Goal: Transaction & Acquisition: Purchase product/service

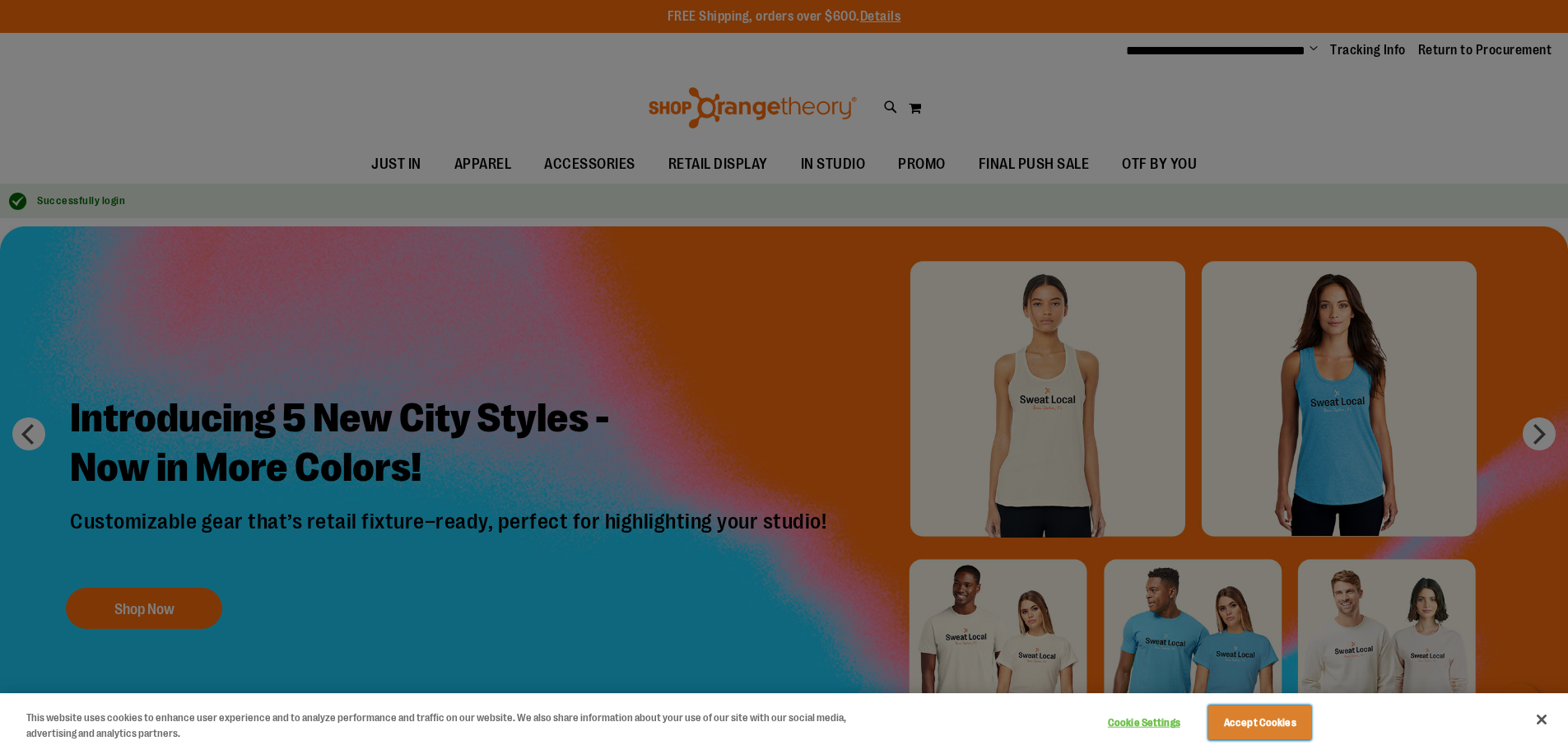
click at [1234, 722] on button "Accept Cookies" at bounding box center [1259, 722] width 103 height 35
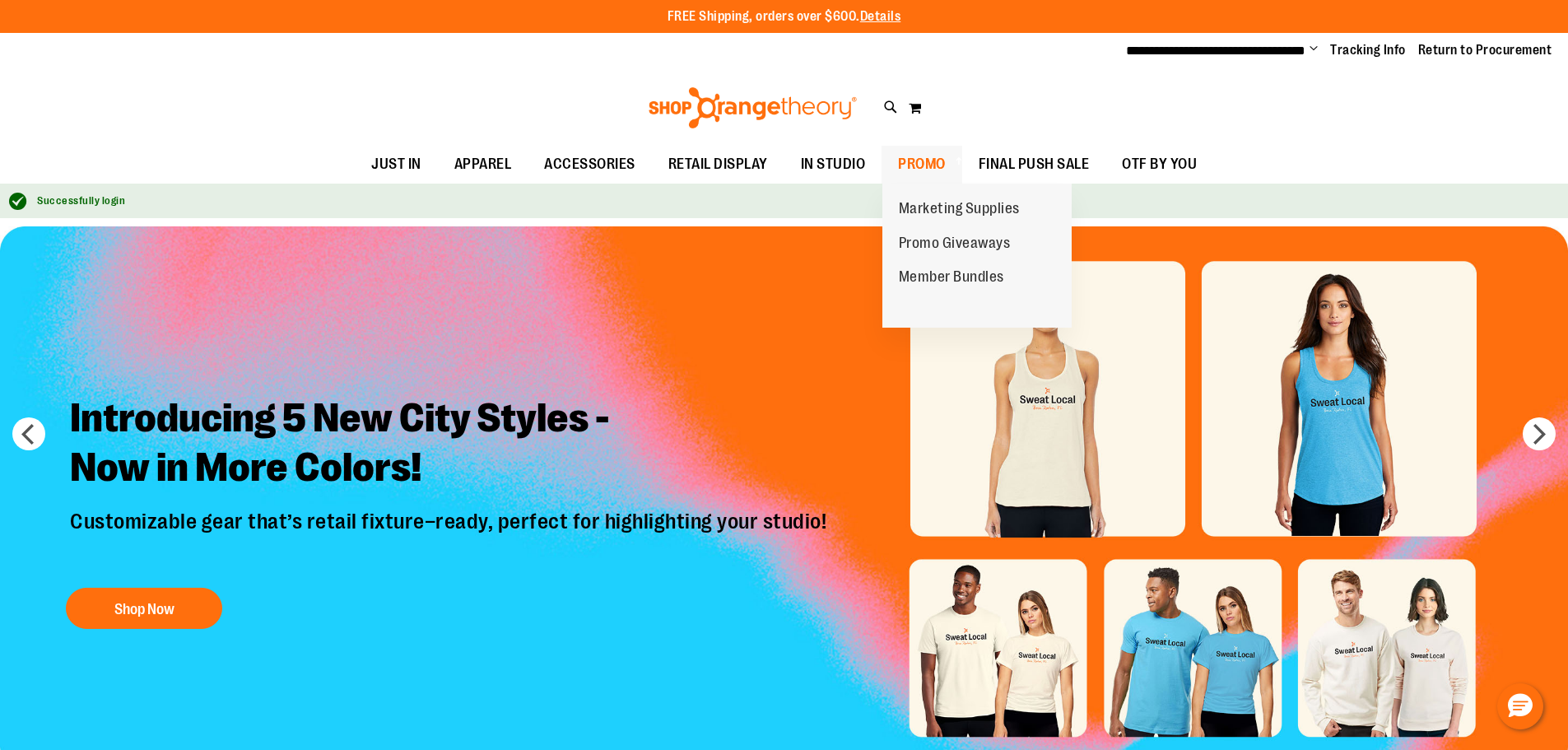
click at [953, 162] on span at bounding box center [957, 161] width 17 height 9
click at [933, 159] on span "PROMO" at bounding box center [921, 164] width 48 height 37
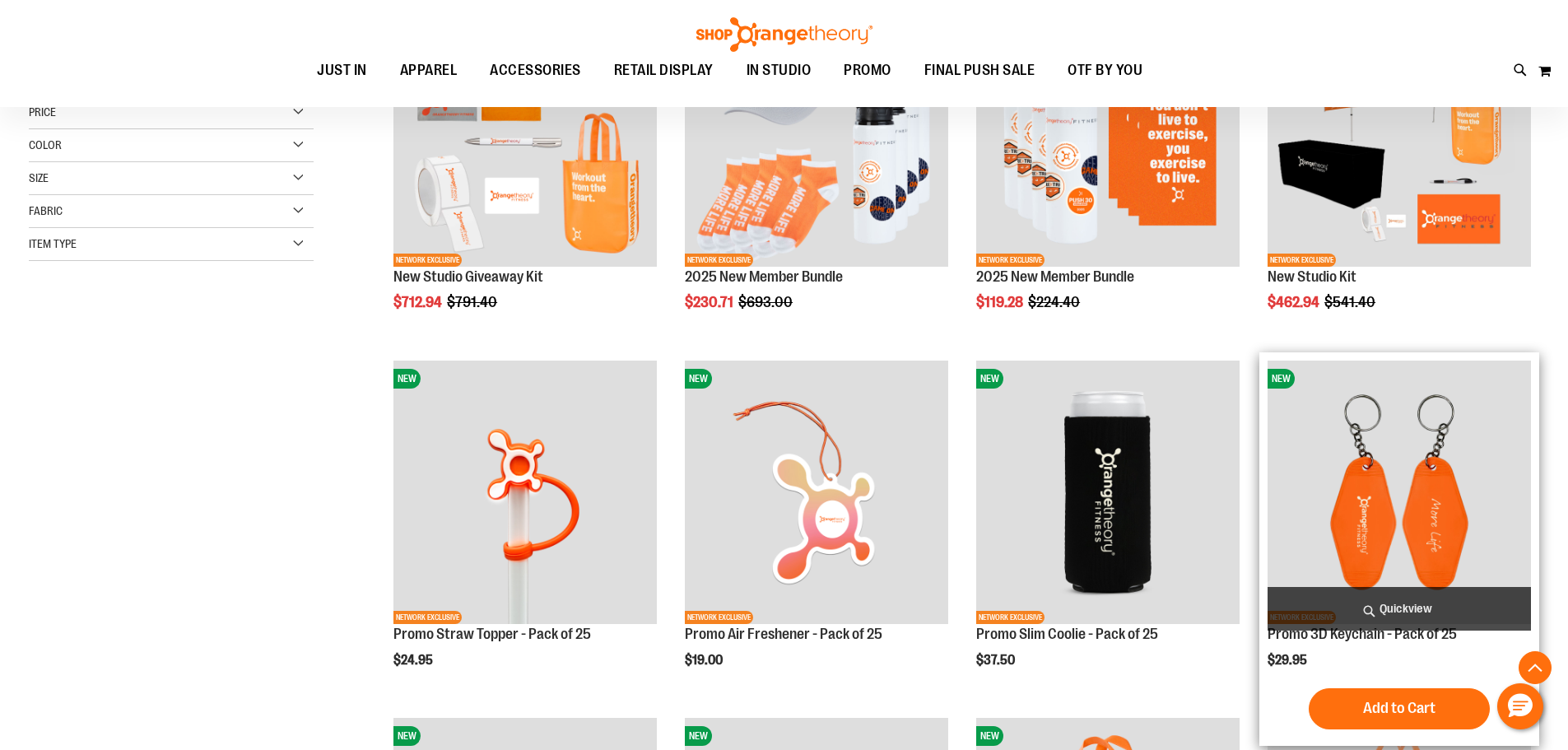
scroll to position [411, 0]
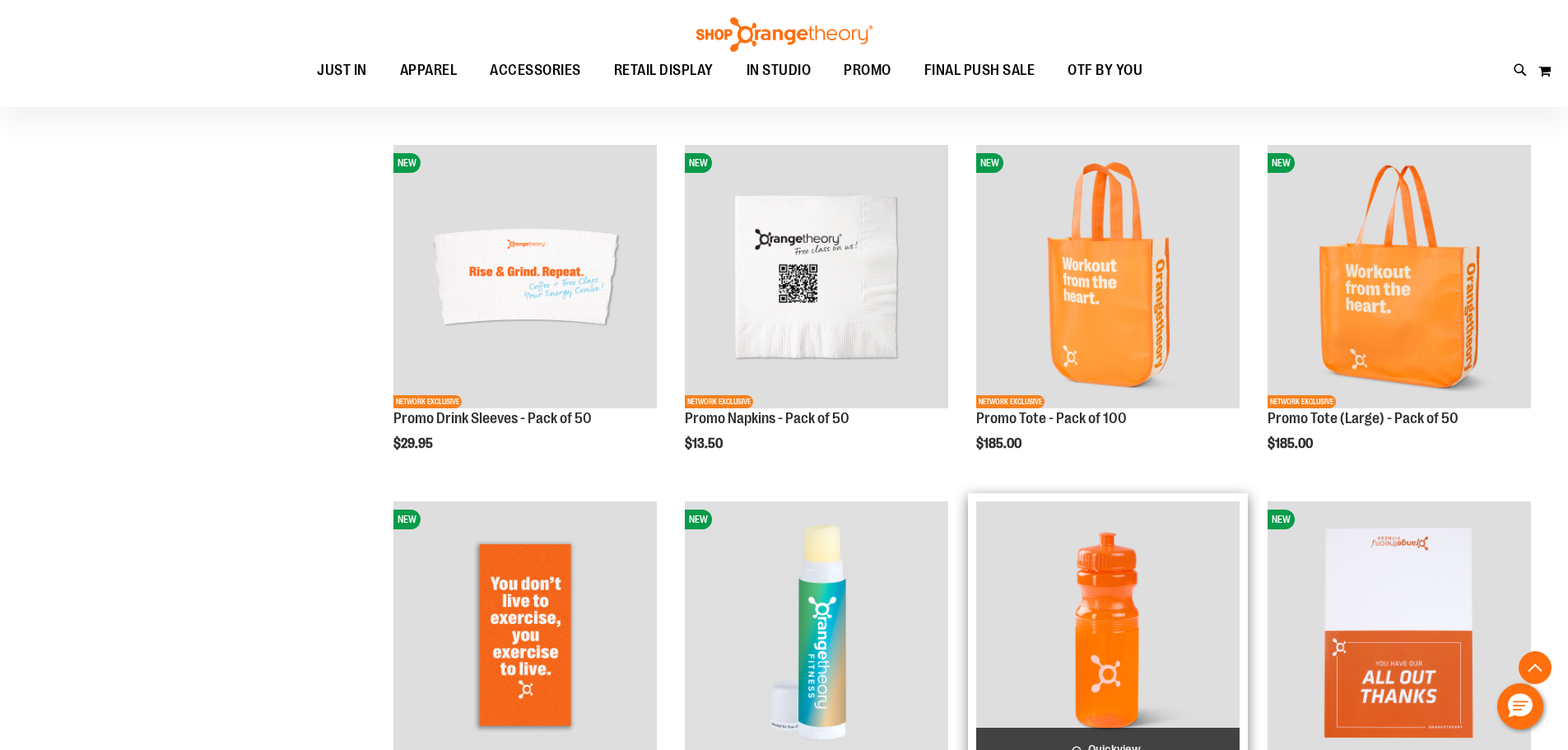
scroll to position [987, 0]
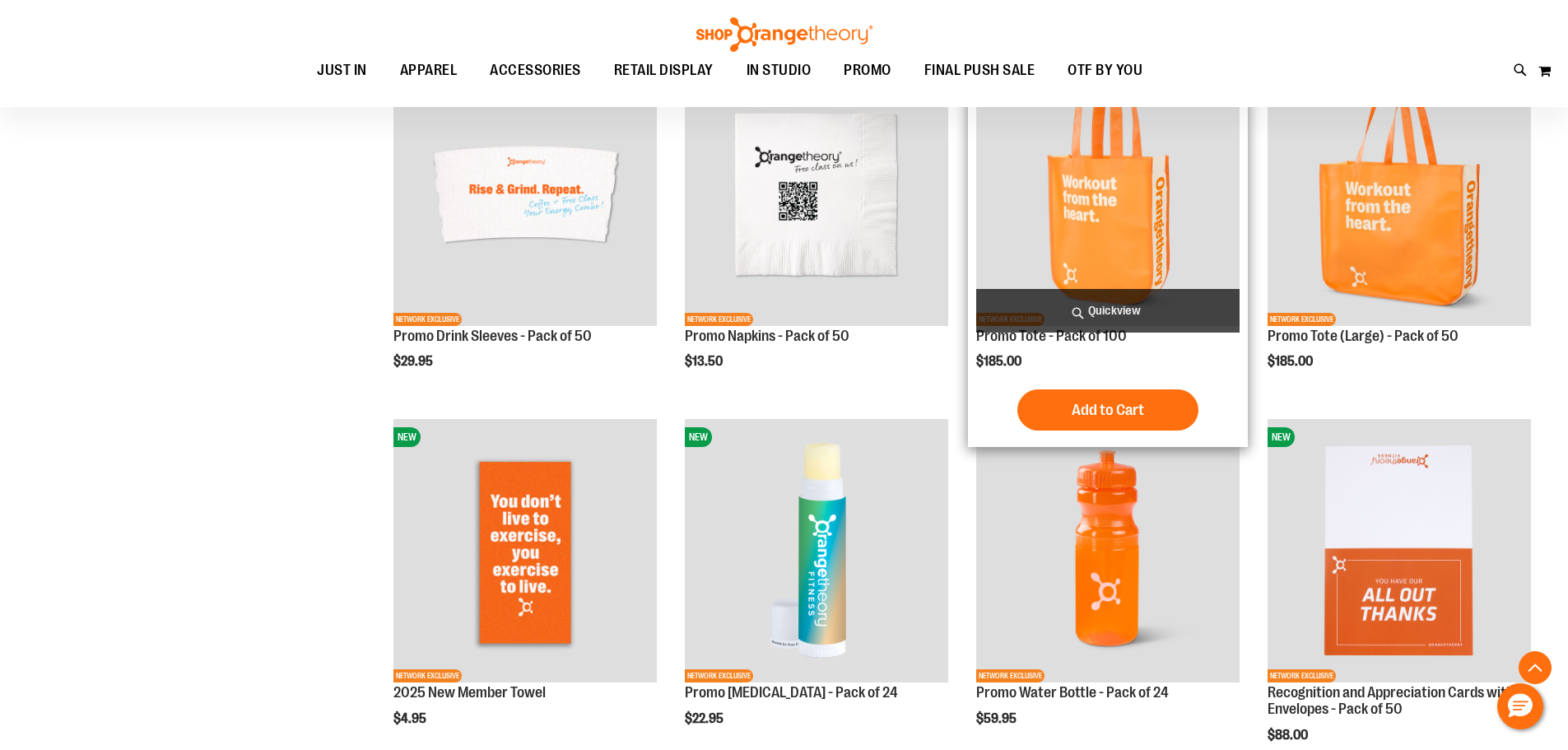
click at [1094, 193] on img "product" at bounding box center [1107, 194] width 263 height 263
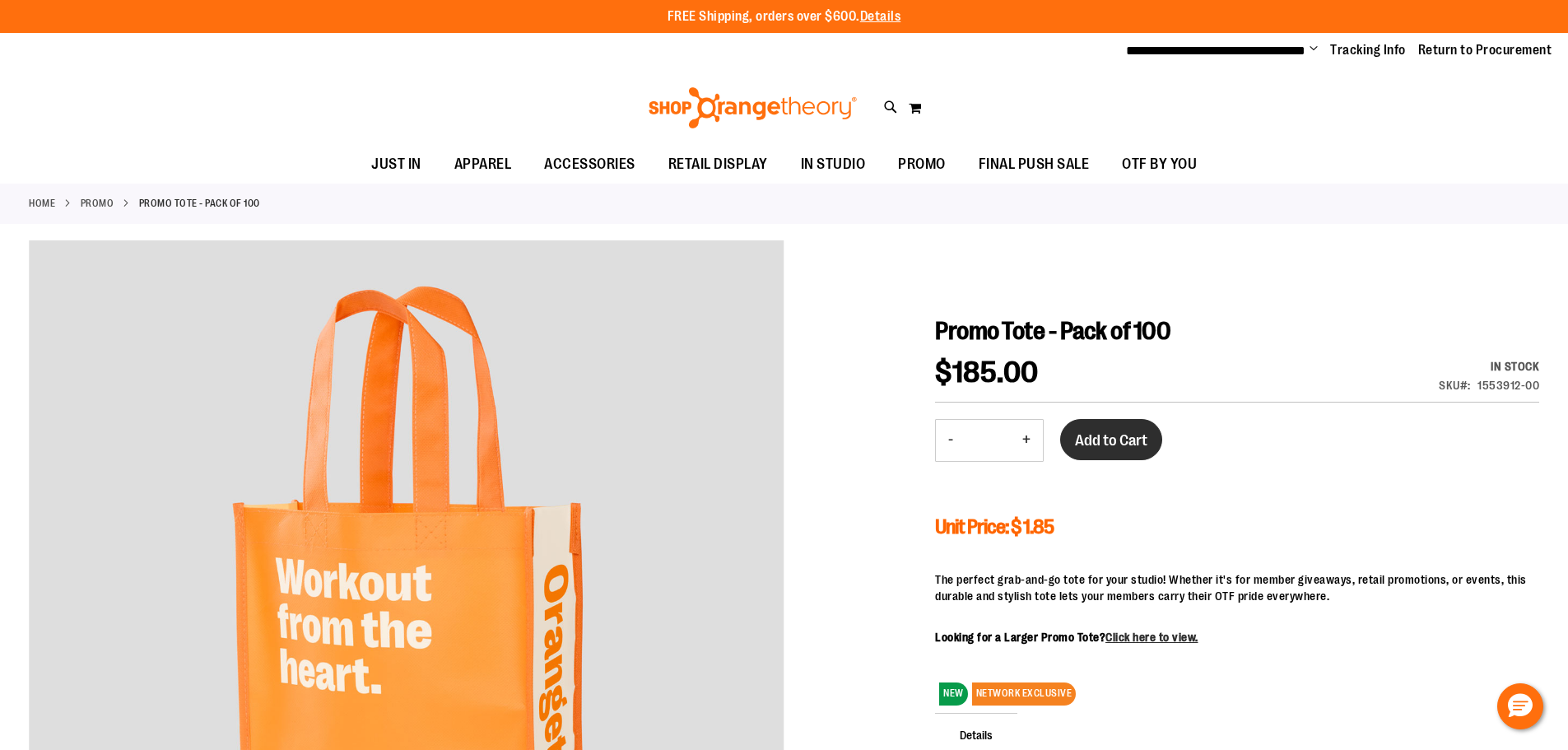
click at [1104, 445] on span "Add to Cart" at bounding box center [1111, 441] width 72 height 19
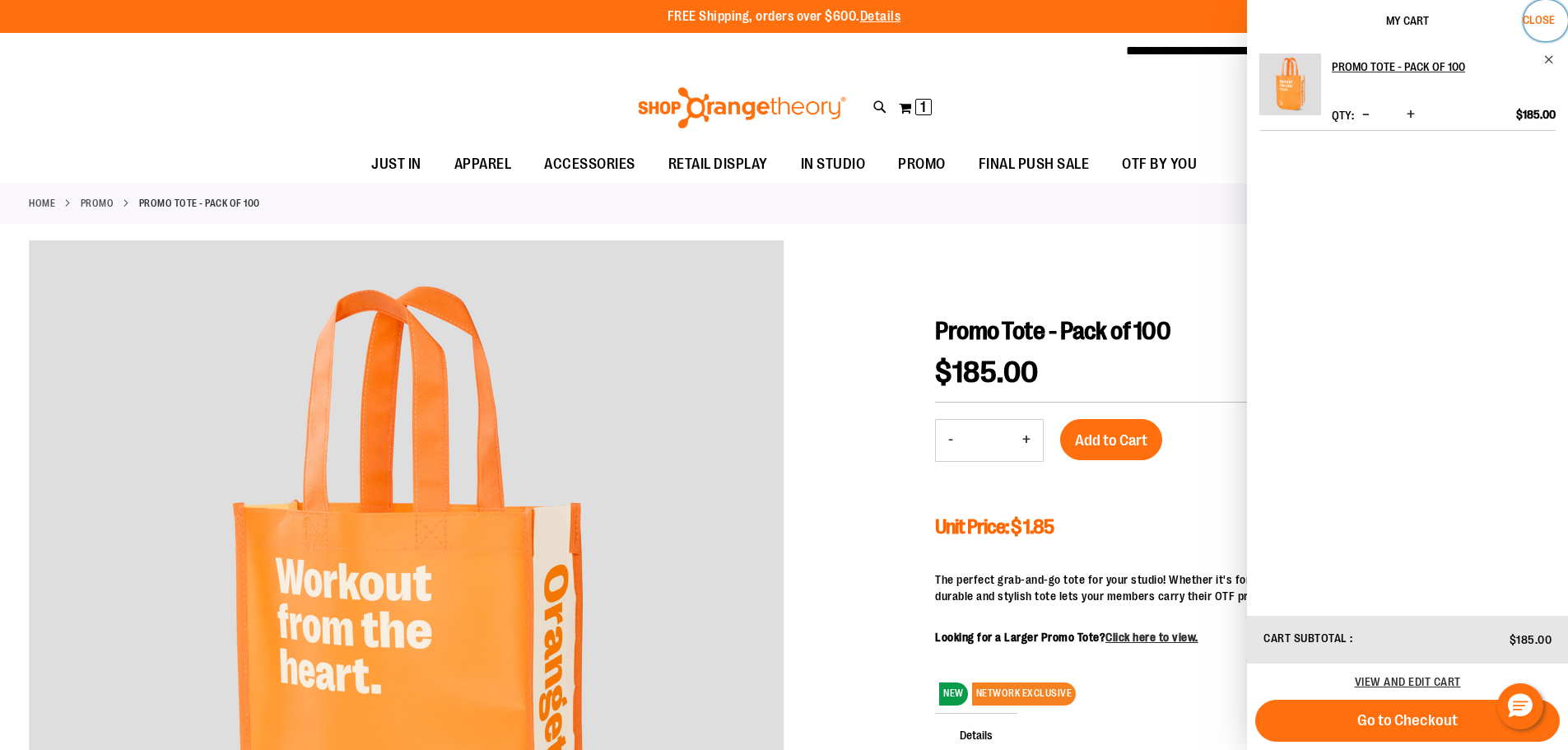
click at [1548, 19] on span "Close" at bounding box center [1539, 20] width 32 height 13
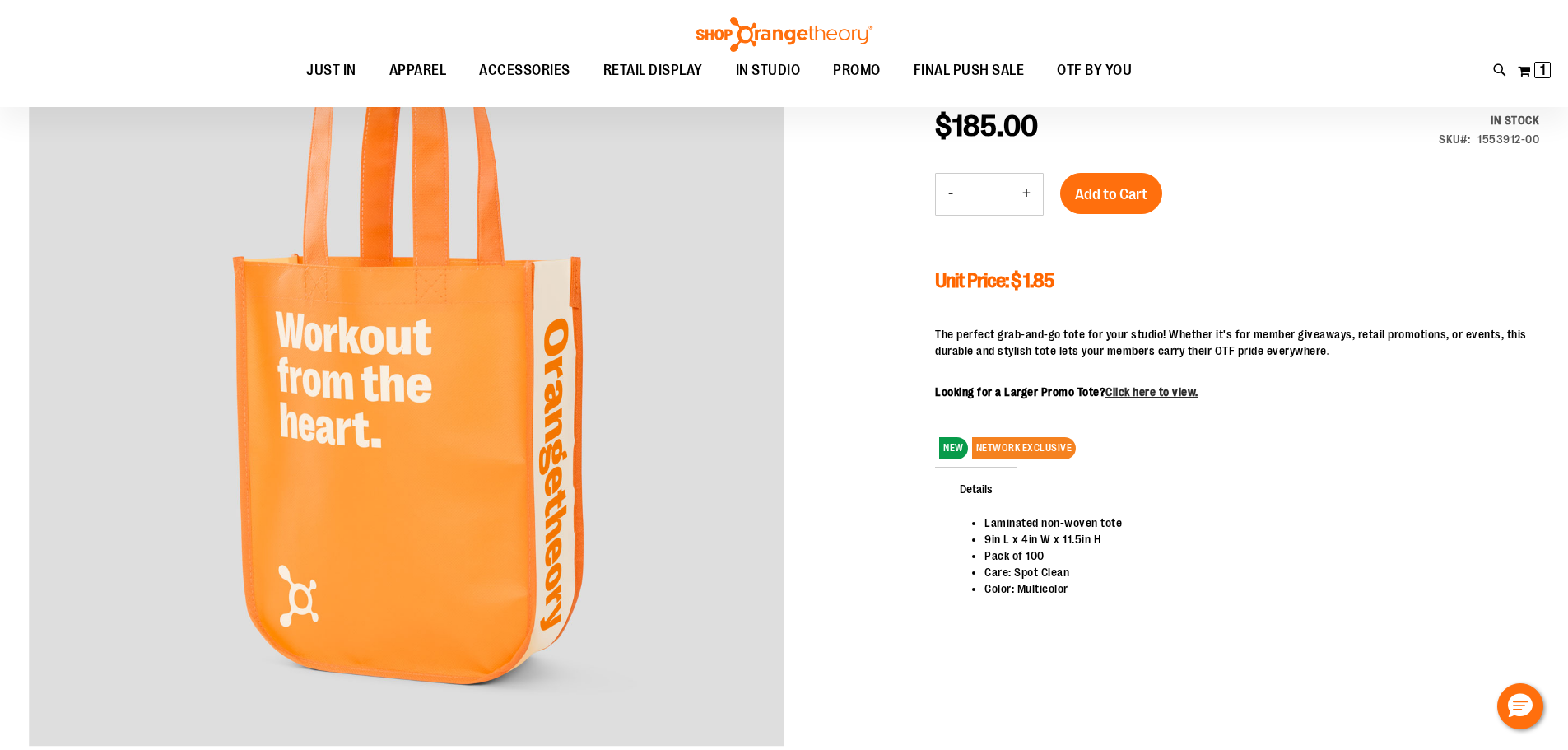
scroll to position [247, 0]
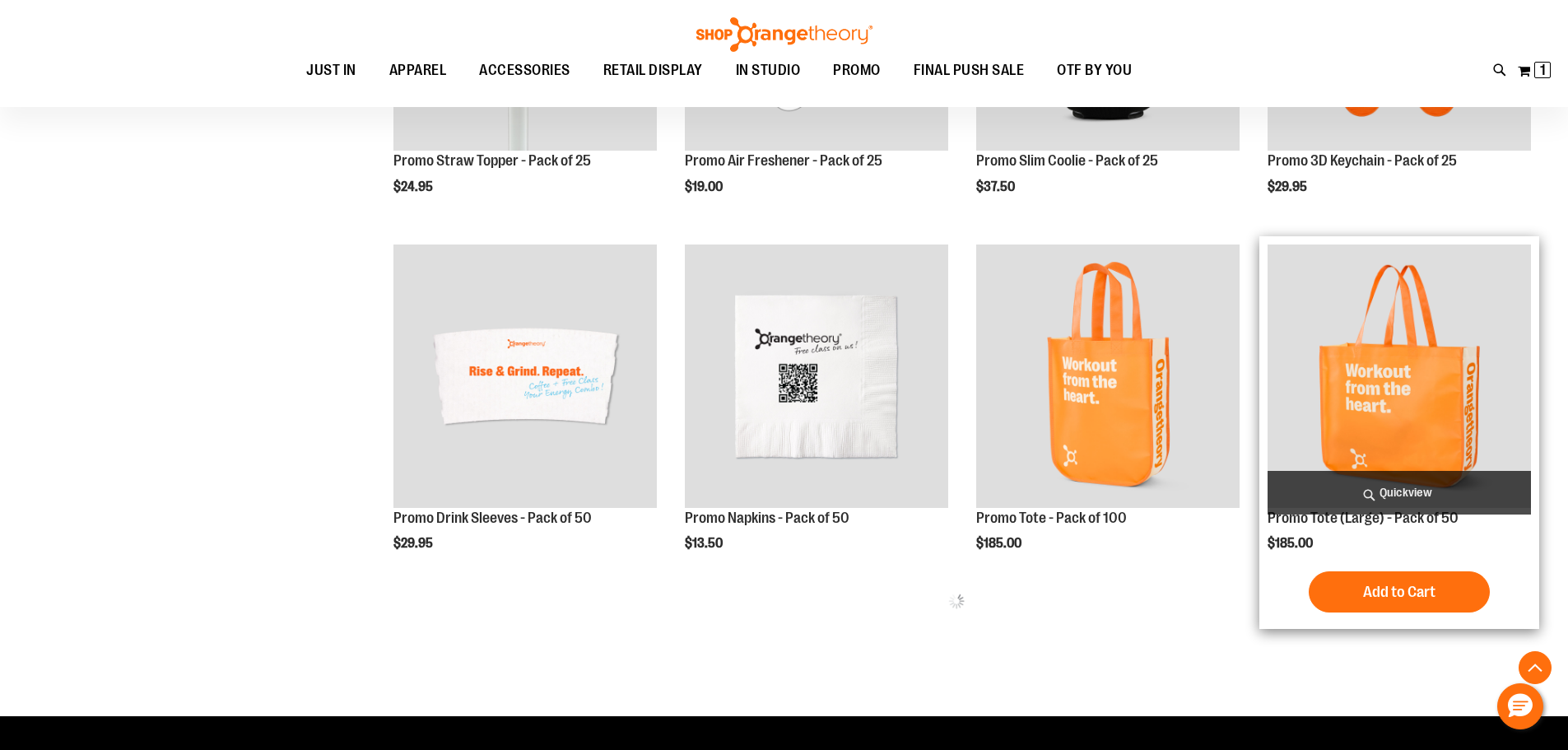
scroll to position [806, 0]
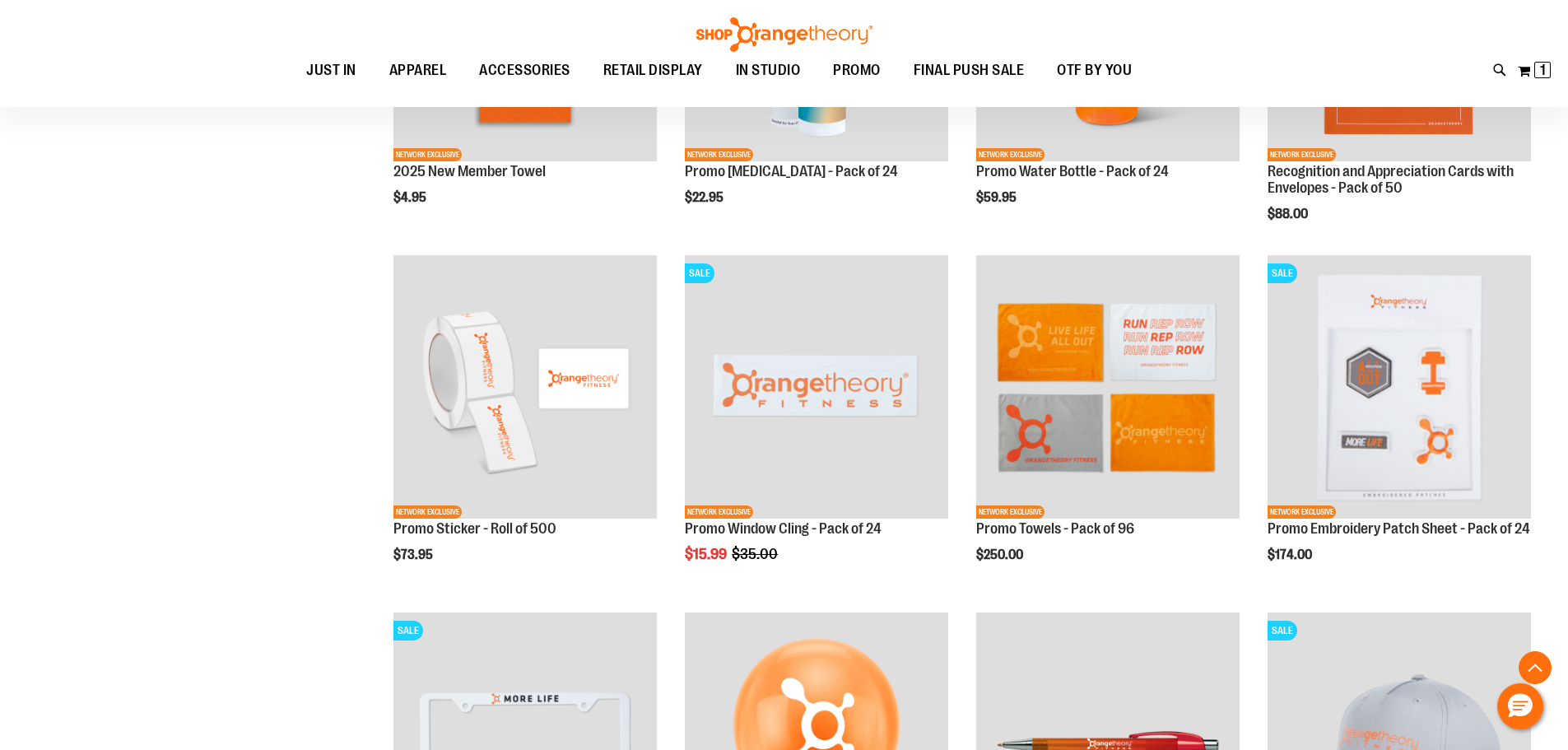
scroll to position [1348, 0]
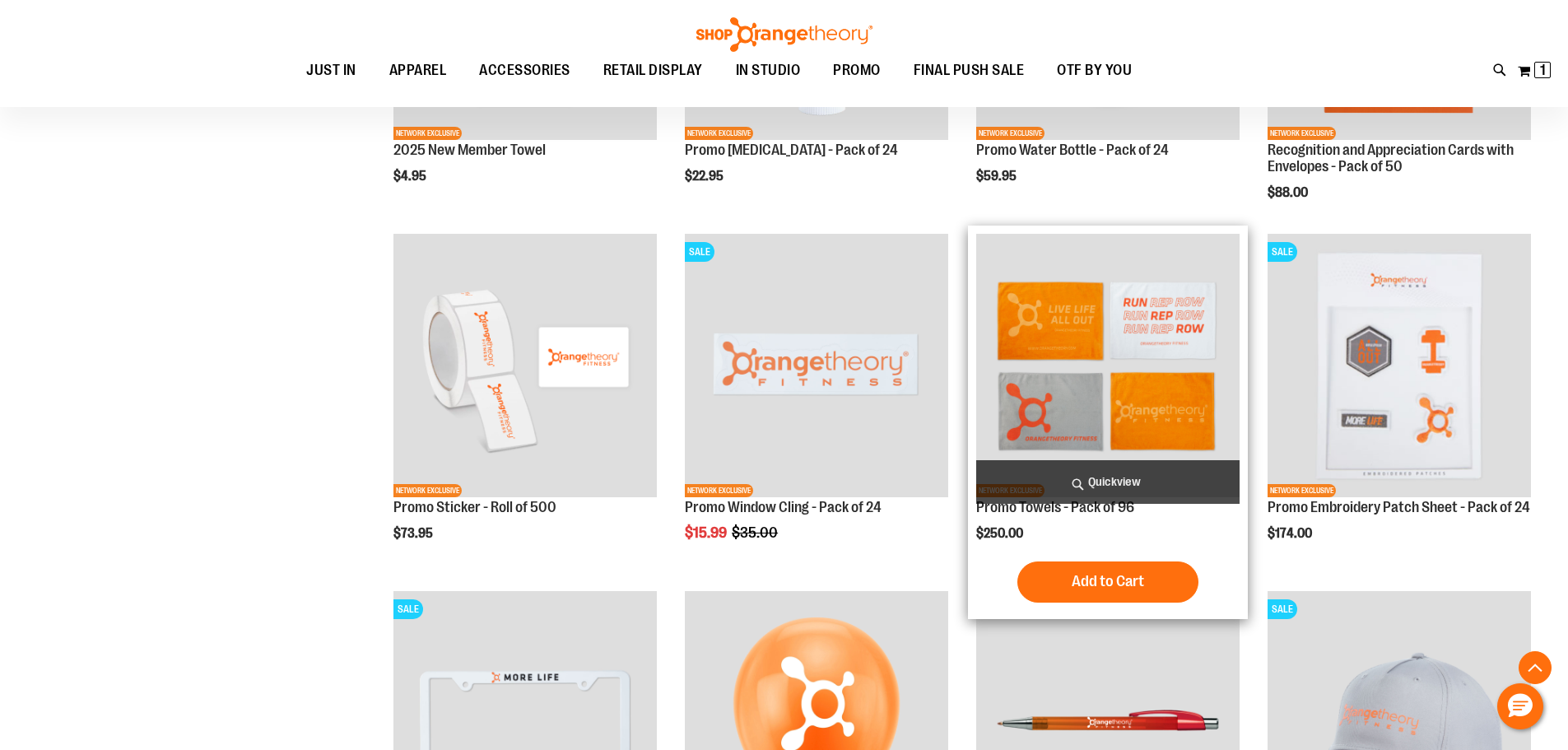
click at [1129, 347] on img "product" at bounding box center [1107, 365] width 263 height 263
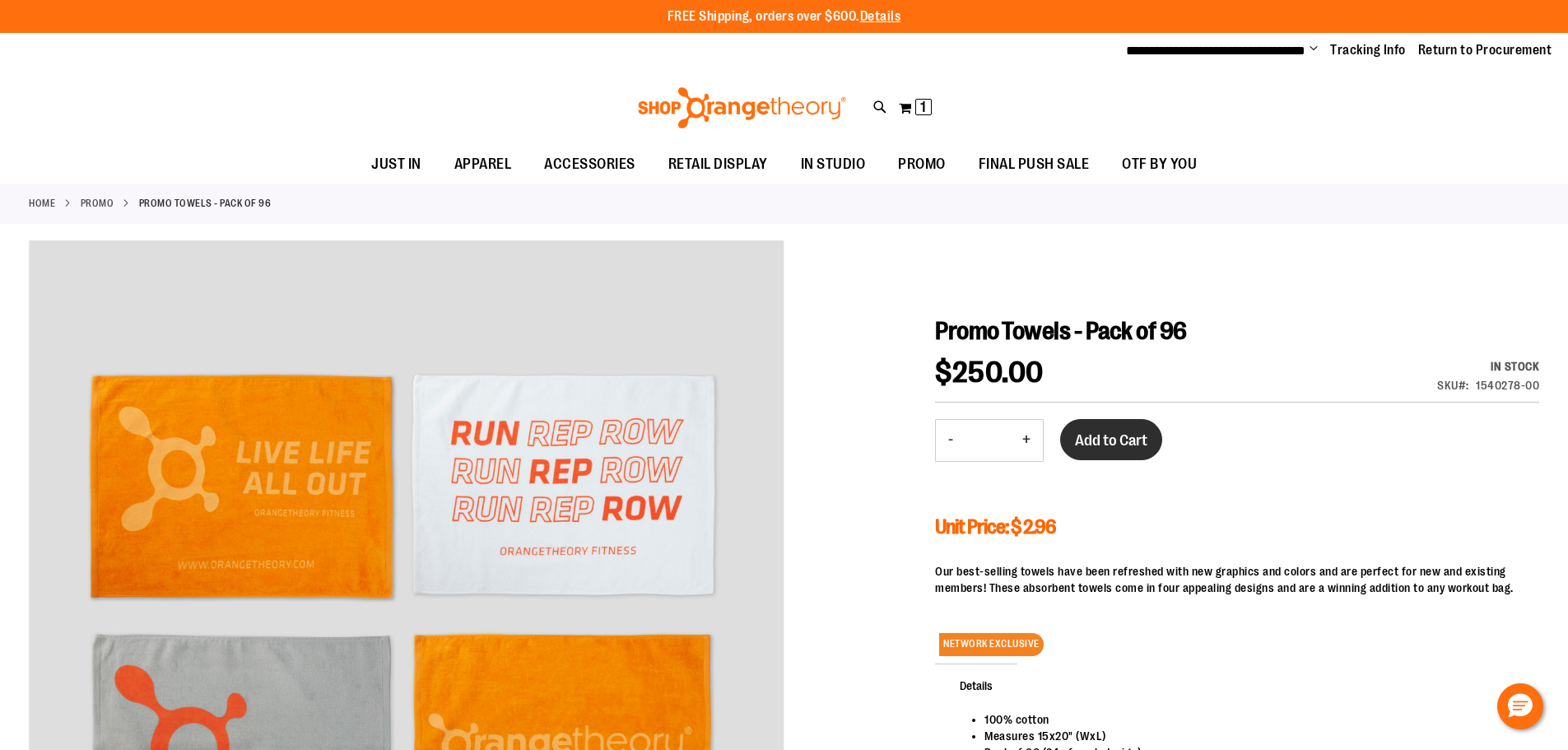
click at [1114, 434] on span "Add to Cart" at bounding box center [1111, 441] width 72 height 19
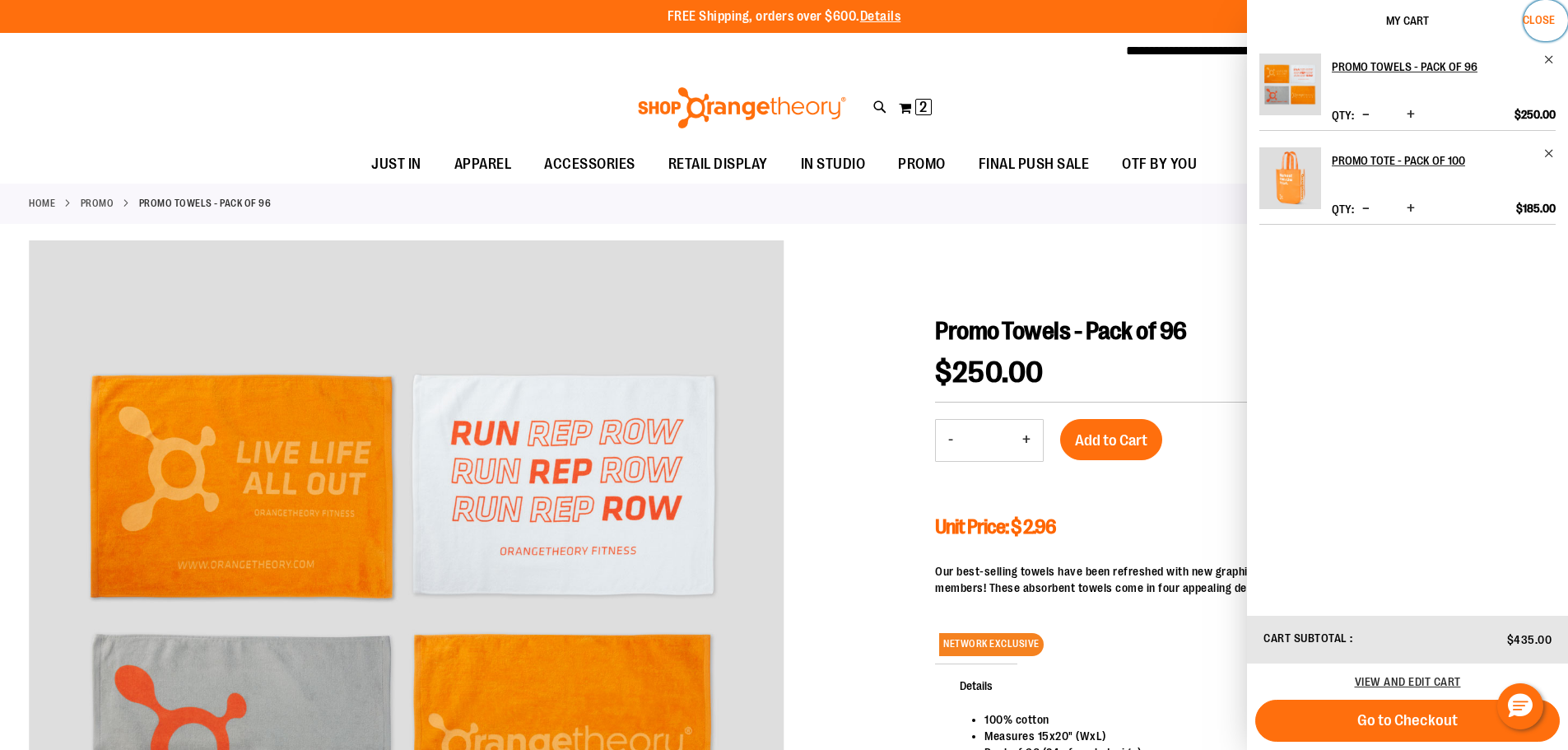
click at [1544, 13] on span "Close" at bounding box center [1539, 20] width 32 height 13
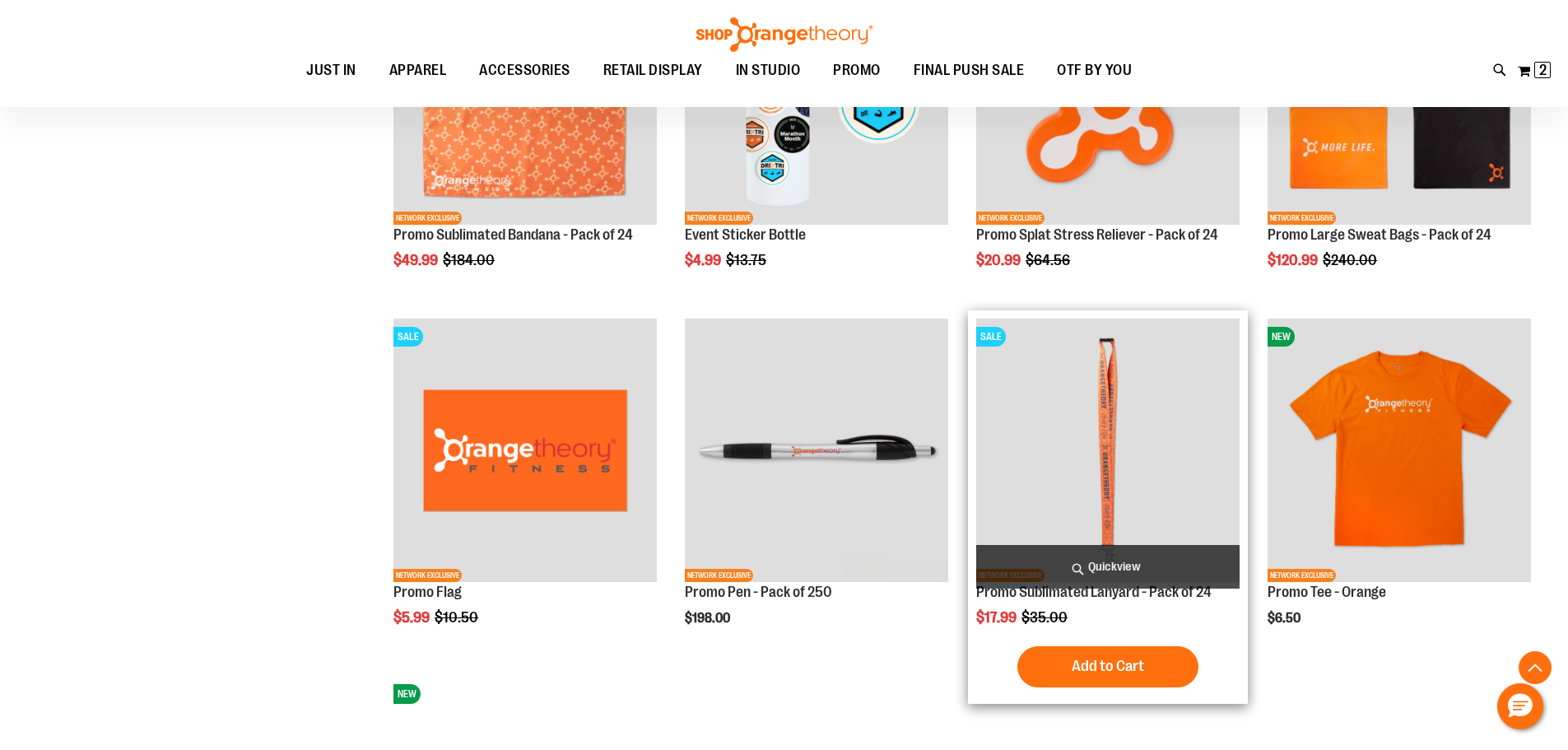
scroll to position [1564, 0]
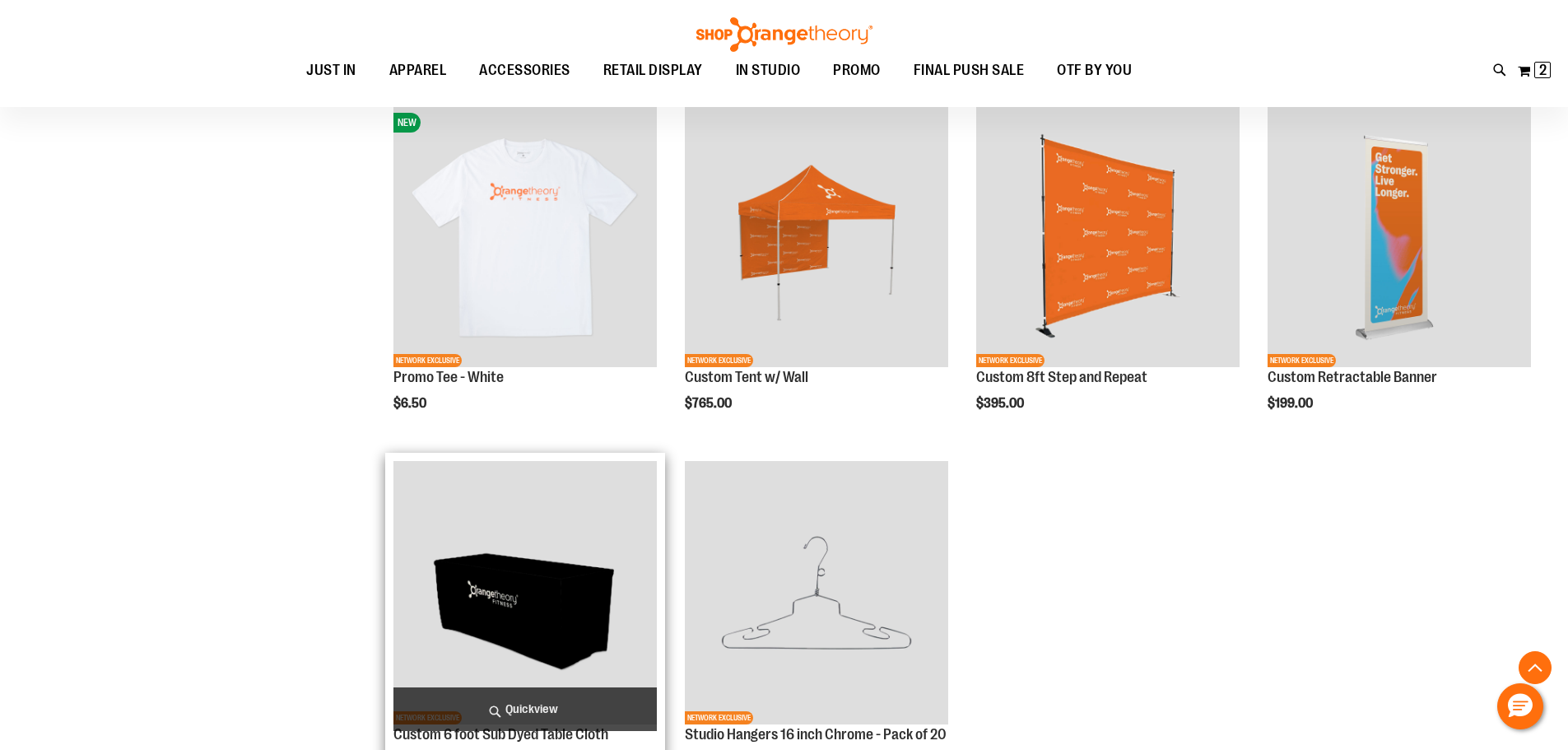
scroll to position [2305, 0]
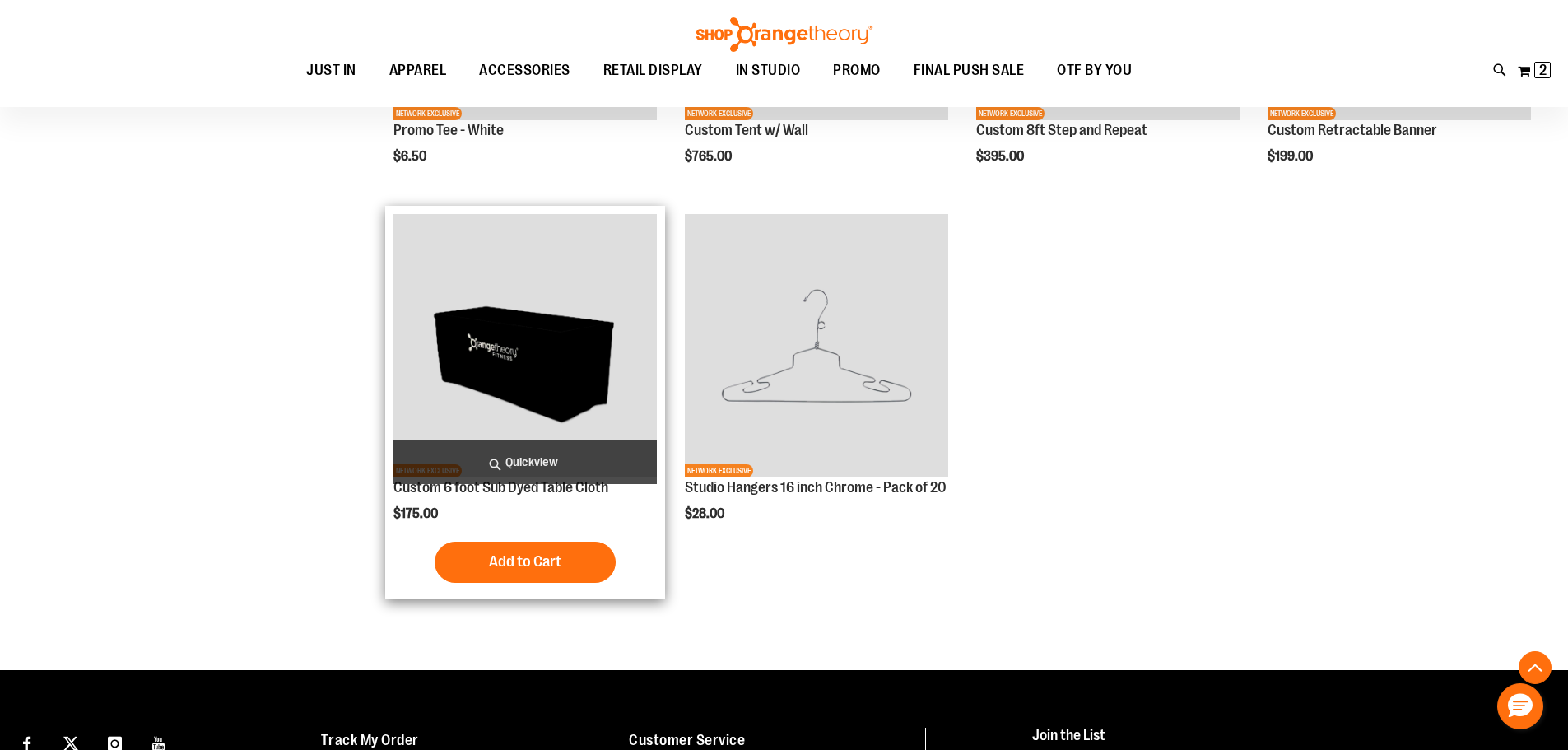
click at [602, 341] on img "product" at bounding box center [525, 345] width 263 height 263
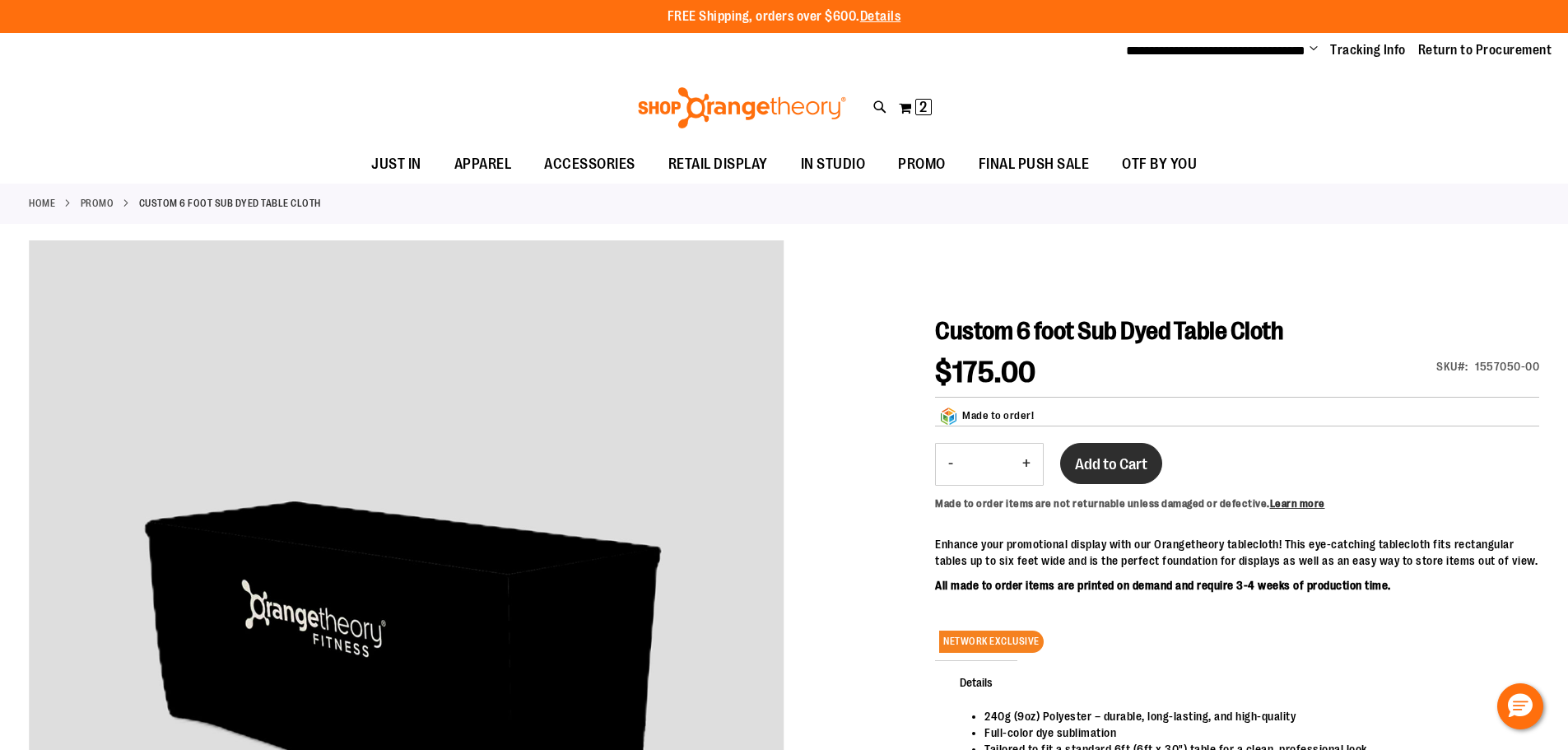
click at [1094, 456] on span "Add to Cart" at bounding box center [1111, 465] width 72 height 19
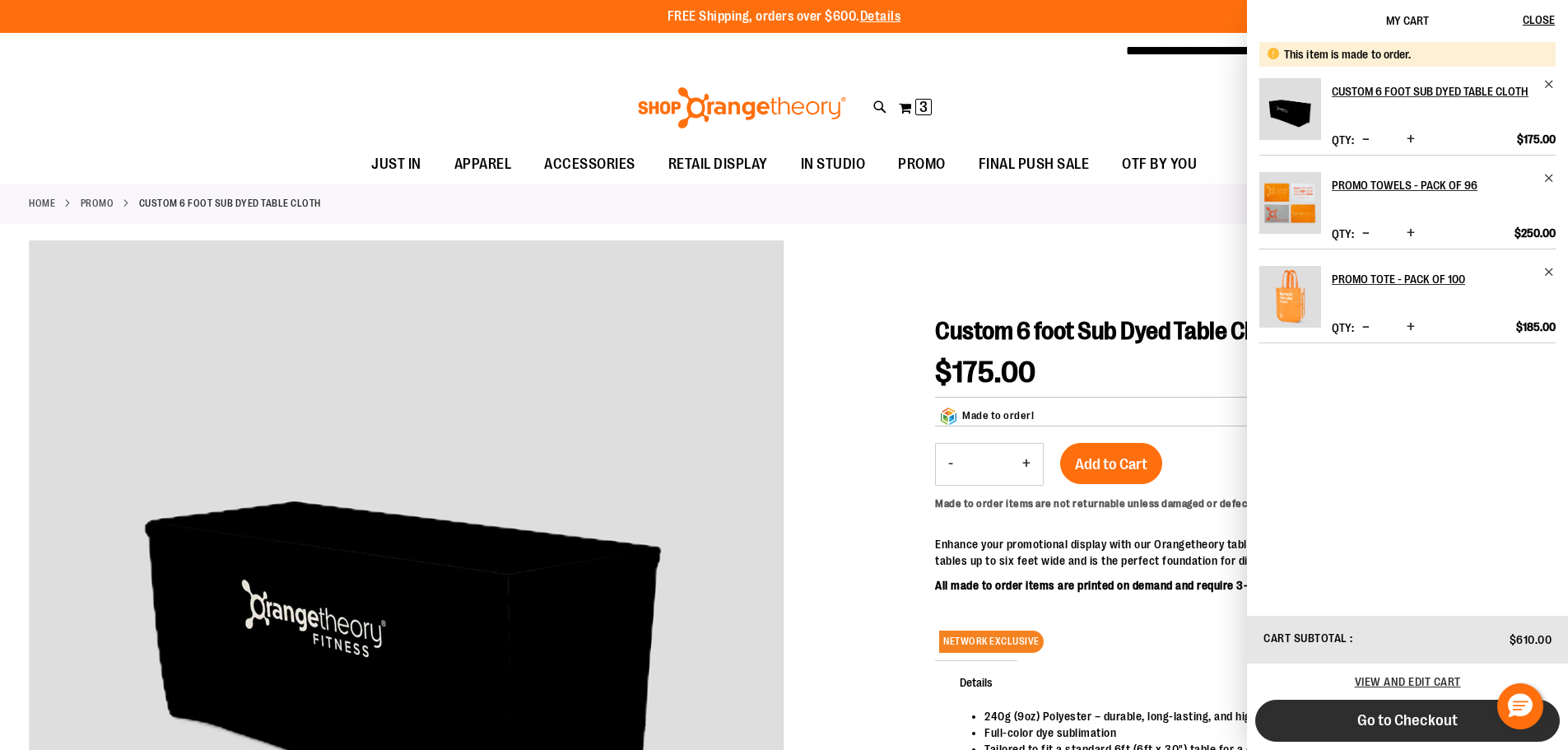
click at [1401, 710] on button "Go to Checkout" at bounding box center [1407, 721] width 305 height 42
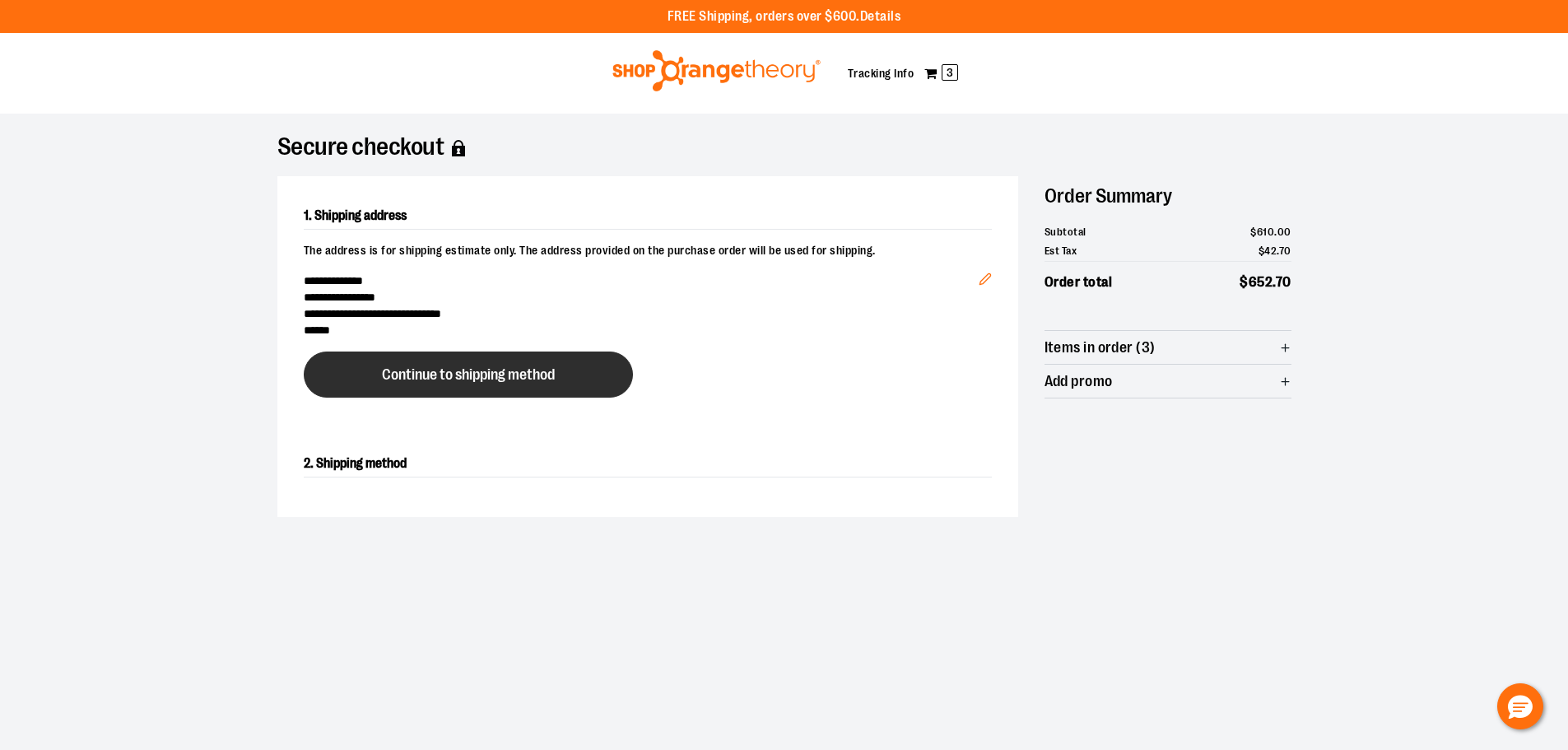
click at [414, 359] on button "Continue to shipping method" at bounding box center [468, 375] width 329 height 46
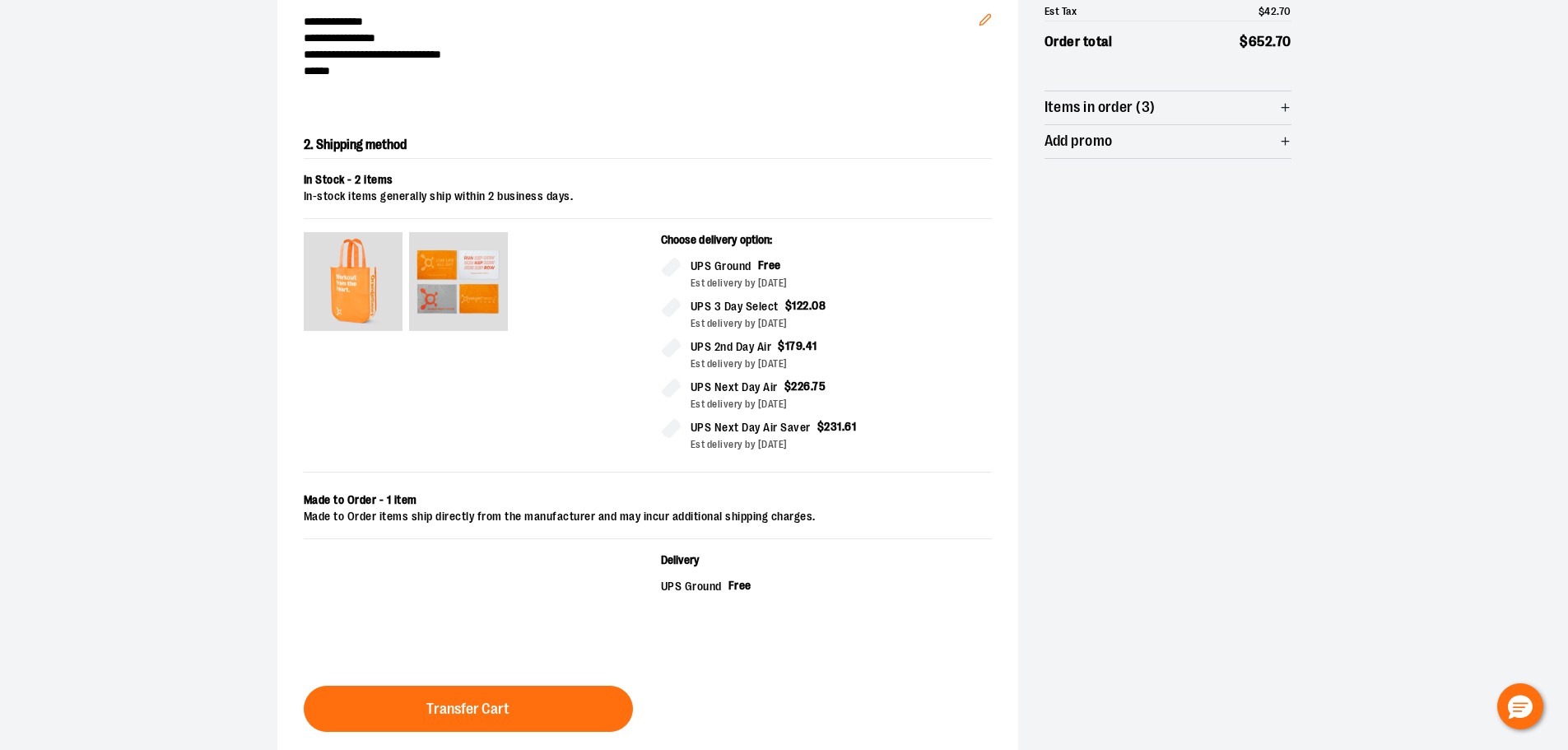
scroll to position [294, 0]
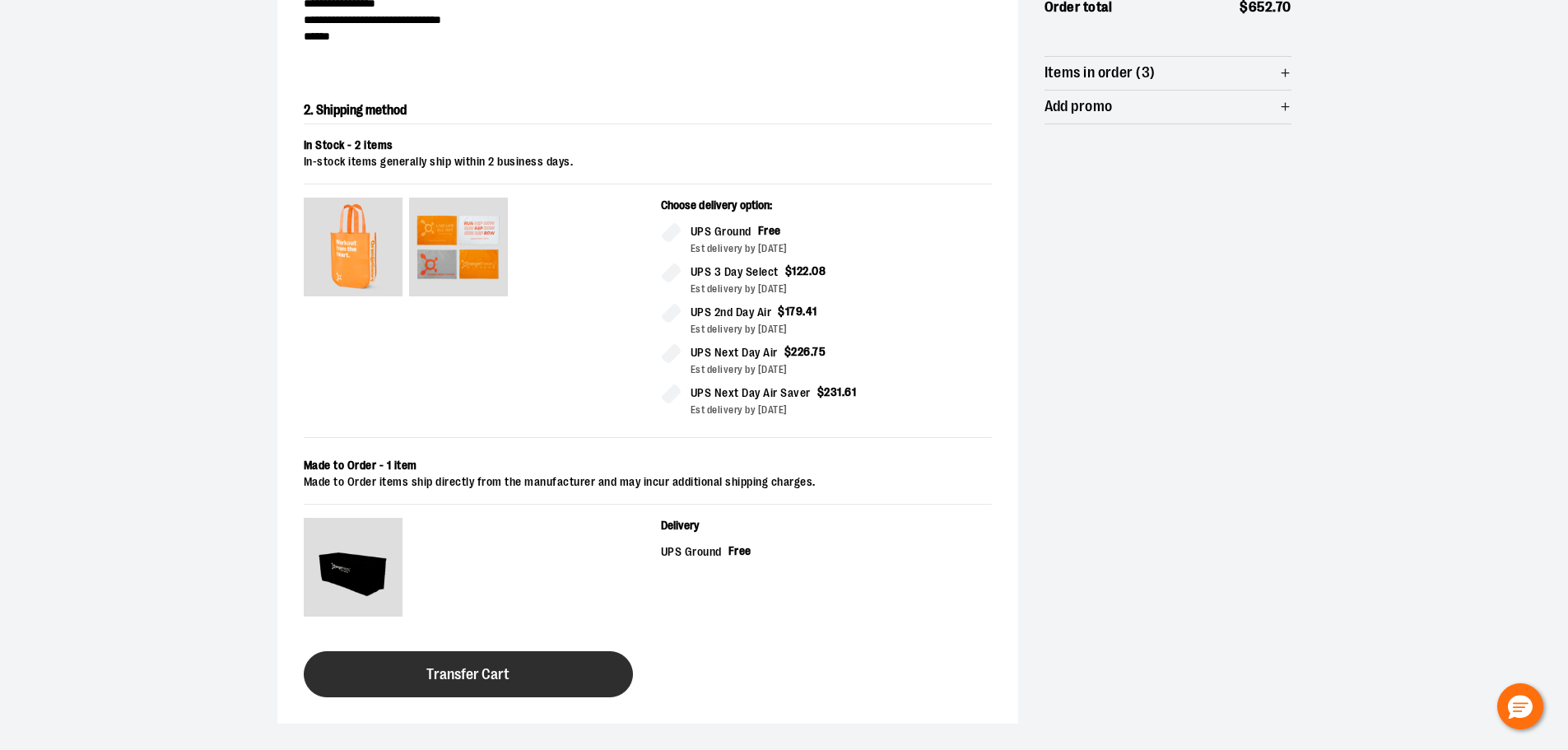
click at [463, 669] on span "Transfer Cart" at bounding box center [468, 674] width 83 height 16
